Goal: Find specific page/section: Find specific page/section

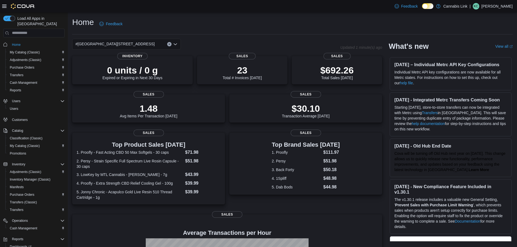
click at [144, 43] on div "#[GEOGRAPHIC_DATA][STREET_ADDRESS]" at bounding box center [126, 44] width 109 height 11
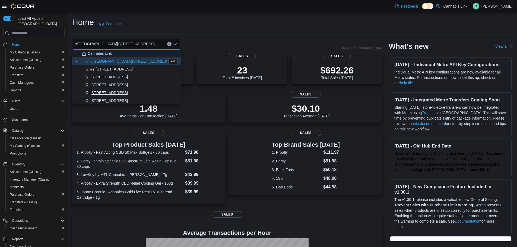
click at [108, 90] on button "[STREET_ADDRESS]" at bounding box center [126, 93] width 109 height 8
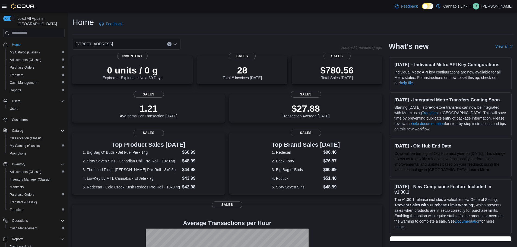
click at [145, 44] on div "[STREET_ADDRESS] Selected. [STREET_ADDRESS]. Press Backspace to delete [STREET_…" at bounding box center [126, 44] width 109 height 11
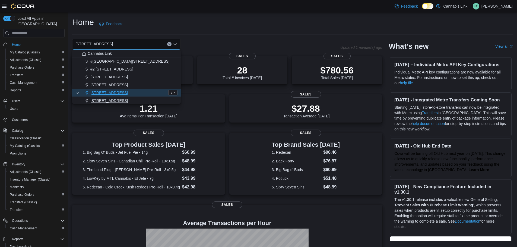
click at [128, 101] on span "[STREET_ADDRESS]" at bounding box center [108, 100] width 37 height 5
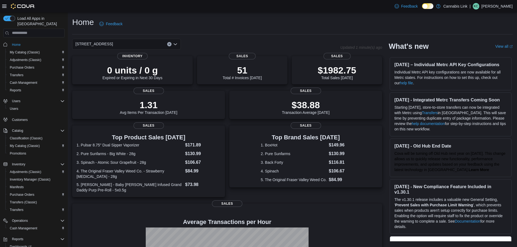
click at [133, 43] on div "[STREET_ADDRESS] Selected. [STREET_ADDRESS] W. Press Backspace to delete [STREE…" at bounding box center [126, 44] width 109 height 11
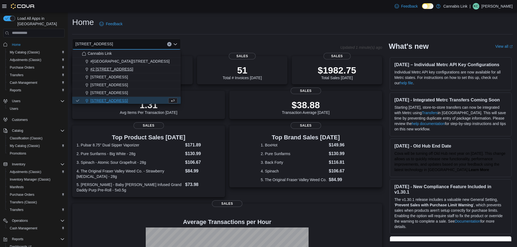
click at [128, 71] on div "#2 [STREET_ADDRESS]" at bounding box center [130, 69] width 96 height 5
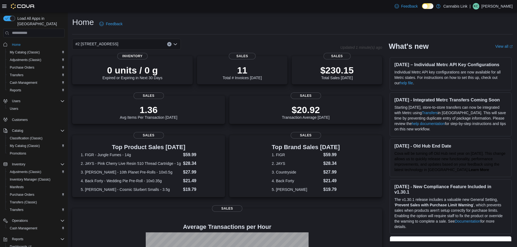
click at [140, 43] on div "#2 [STREET_ADDRESS] Combo box. Selected. #2 [STREET_ADDRESS] Press Backspace to…" at bounding box center [126, 44] width 109 height 11
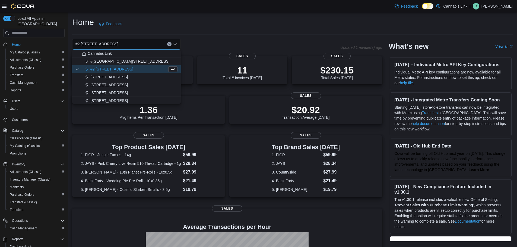
click at [128, 79] on span "[STREET_ADDRESS]" at bounding box center [108, 76] width 37 height 5
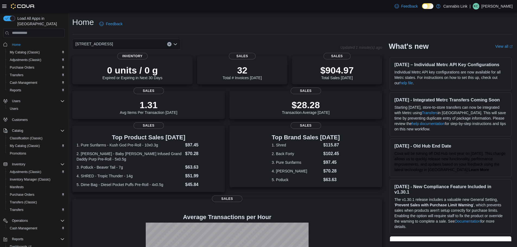
click at [146, 43] on div "[STREET_ADDRESS] Selected. [STREET_ADDRESS]. Press Backspace to delete [STREET_…" at bounding box center [126, 44] width 109 height 11
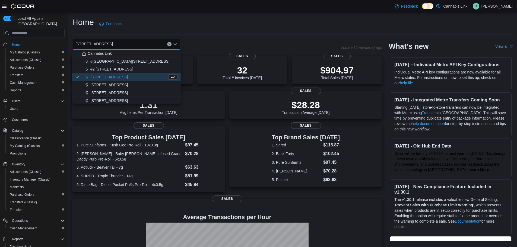
click at [144, 59] on span "#[GEOGRAPHIC_DATA][STREET_ADDRESS]" at bounding box center [129, 61] width 79 height 5
